Goal: Transaction & Acquisition: Book appointment/travel/reservation

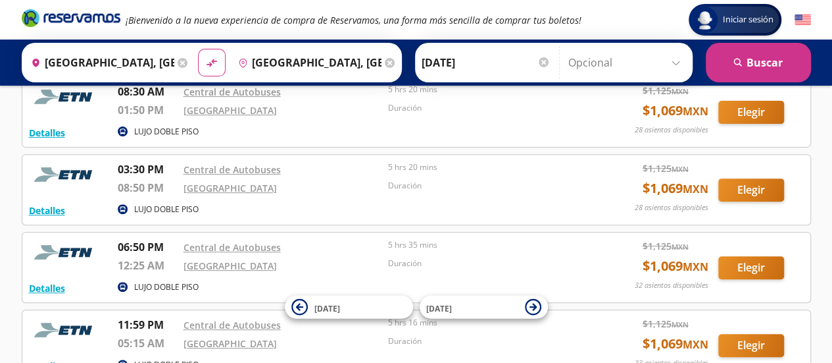
scroll to position [161, 0]
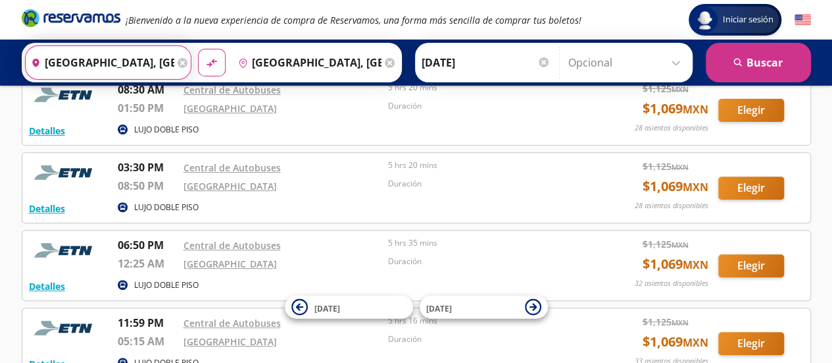
click at [146, 66] on input "[GEOGRAPHIC_DATA], [GEOGRAPHIC_DATA]" at bounding box center [100, 62] width 149 height 33
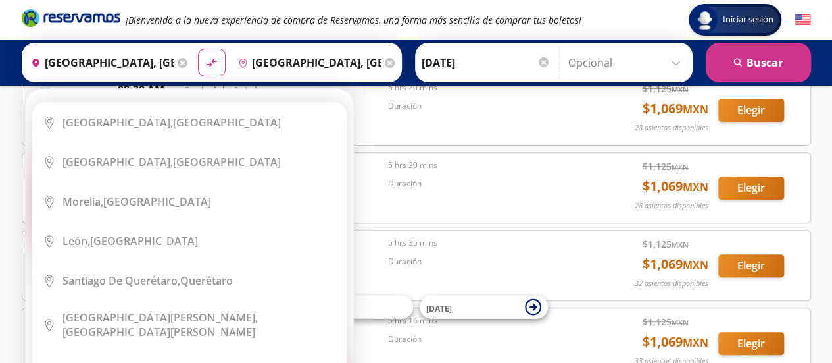
click at [178, 65] on icon at bounding box center [183, 63] width 10 height 10
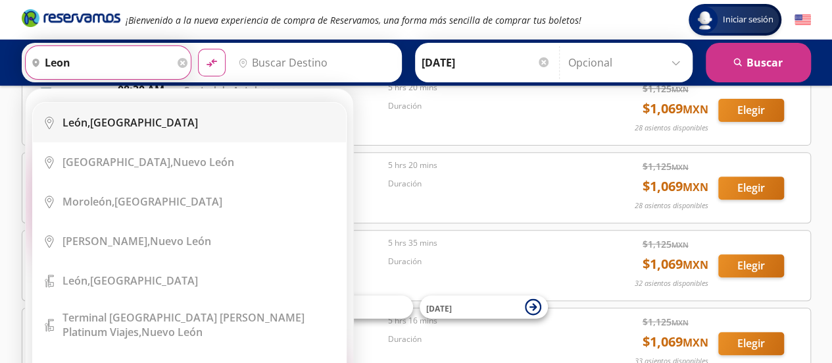
click at [176, 134] on li "City Icon [GEOGRAPHIC_DATA], [GEOGRAPHIC_DATA]" at bounding box center [189, 122] width 313 height 39
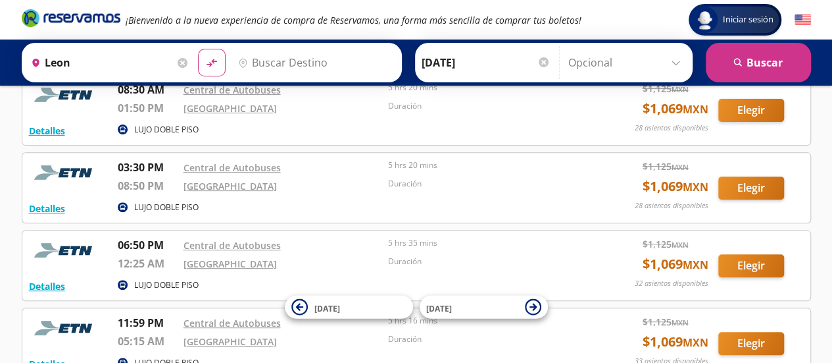
type input "[GEOGRAPHIC_DATA], [GEOGRAPHIC_DATA]"
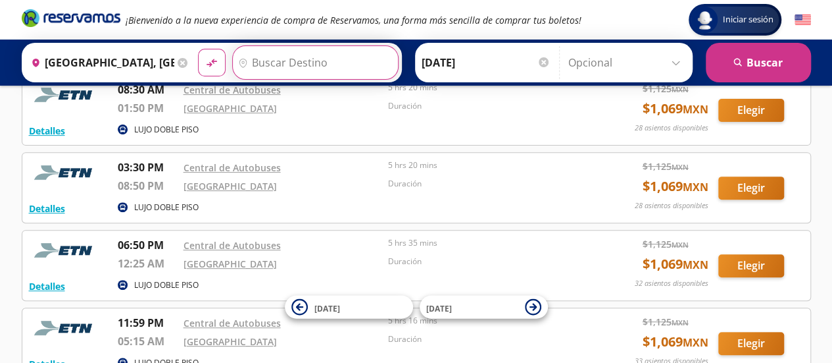
click at [313, 63] on input "Destino" at bounding box center [314, 62] width 162 height 33
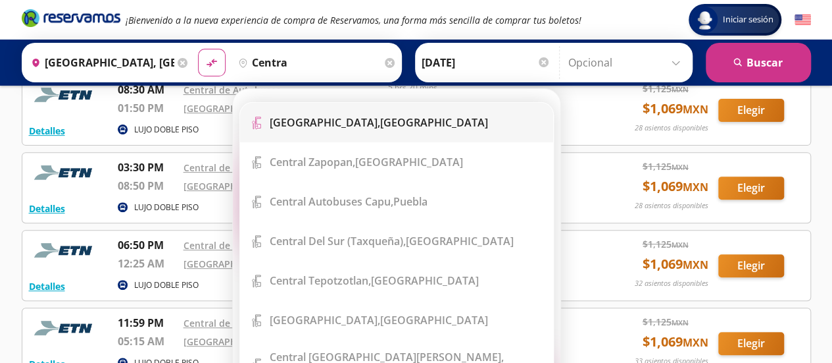
click at [349, 127] on b "[GEOGRAPHIC_DATA]," at bounding box center [325, 122] width 111 height 14
type input "[GEOGRAPHIC_DATA], [GEOGRAPHIC_DATA]"
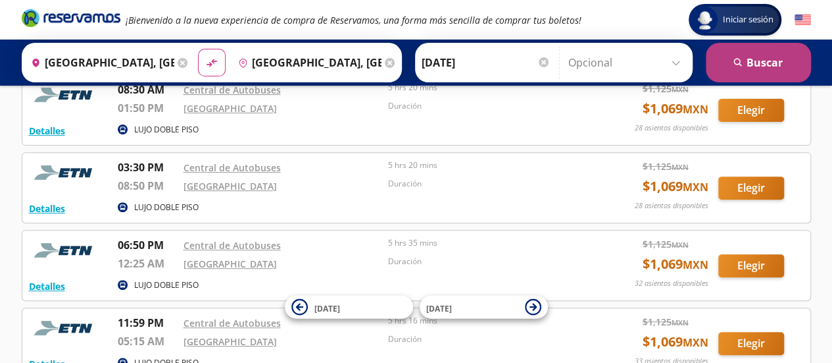
click at [764, 45] on button "search [GEOGRAPHIC_DATA]" at bounding box center [758, 62] width 105 height 39
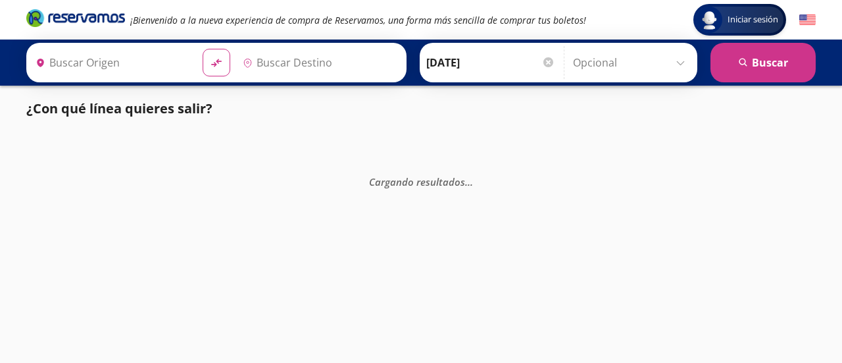
type input "[GEOGRAPHIC_DATA], [GEOGRAPHIC_DATA]"
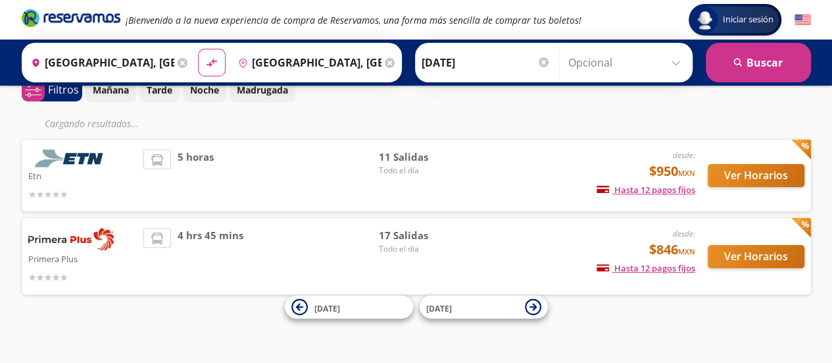
scroll to position [68, 0]
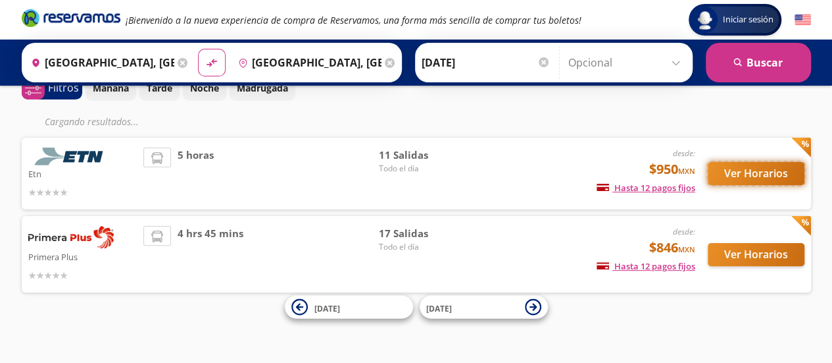
click at [761, 179] on button "Ver Horarios" at bounding box center [756, 173] width 97 height 23
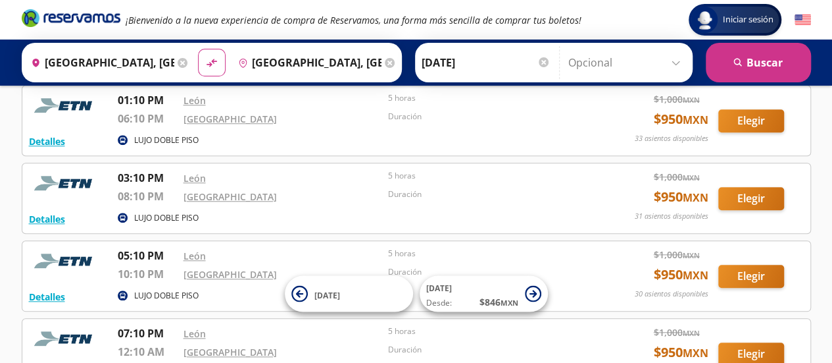
scroll to position [541, 0]
